Goal: Entertainment & Leisure: Browse casually

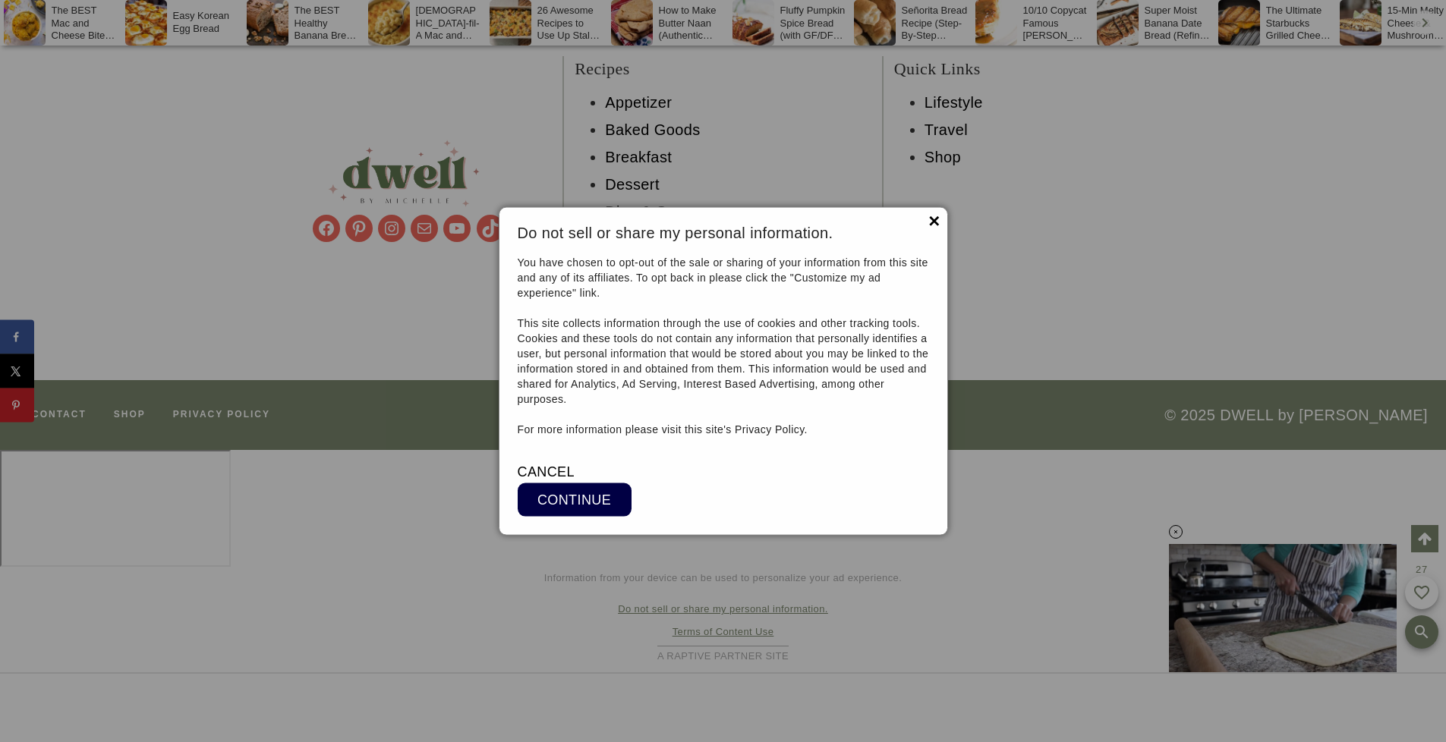
scroll to position [19724, 0]
